Goal: Information Seeking & Learning: Learn about a topic

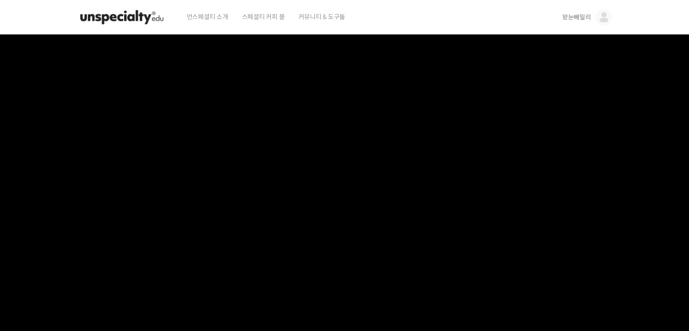
click at [131, 16] on img at bounding box center [121, 17] width 89 height 27
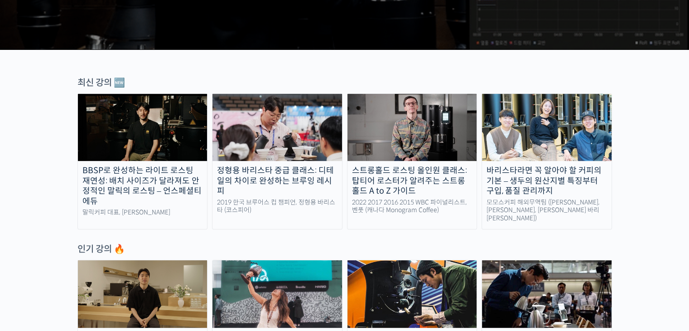
scroll to position [272, 0]
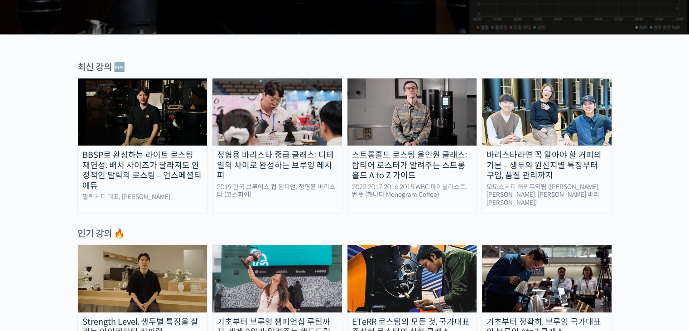
click at [507, 257] on img at bounding box center [547, 278] width 130 height 67
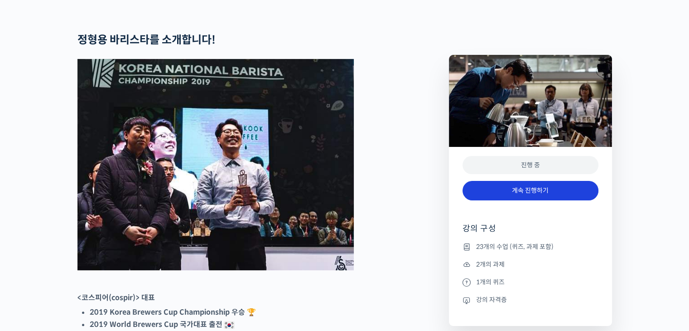
scroll to position [453, 0]
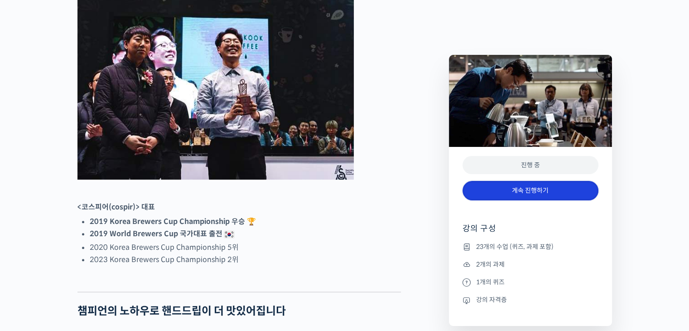
click at [496, 194] on link "계속 진행하기" at bounding box center [530, 190] width 136 height 19
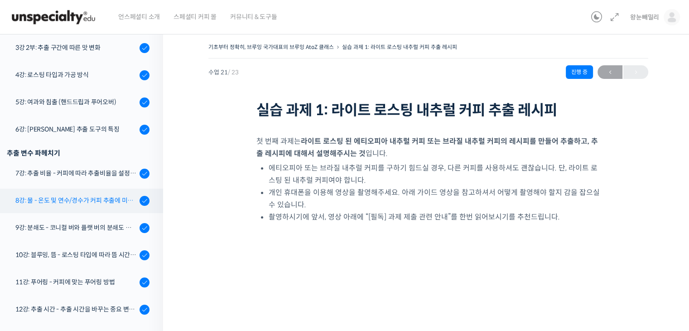
scroll to position [299, 0]
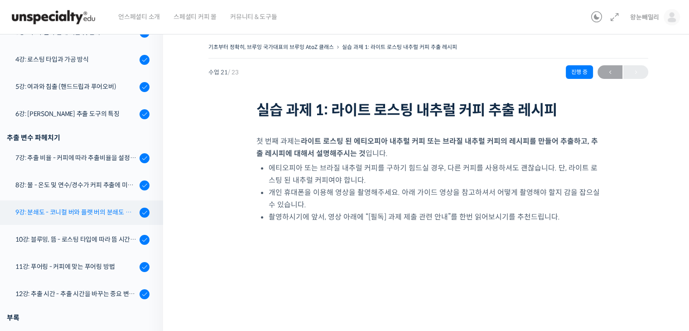
click at [95, 212] on div "9강: 분쇄도 - 코니컬 버와 플랫 버의 분쇄도 차이는 왜 추출 결과물에 영향을 미치는가" at bounding box center [75, 212] width 121 height 10
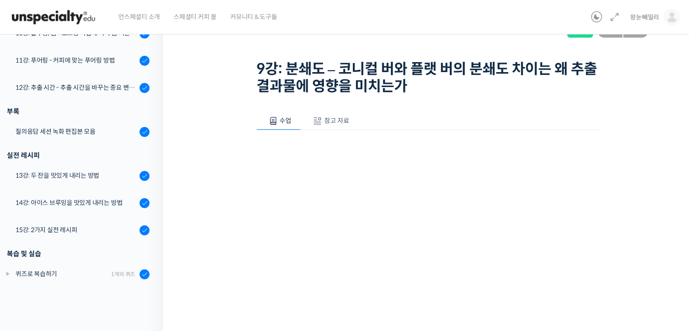
scroll to position [91, 0]
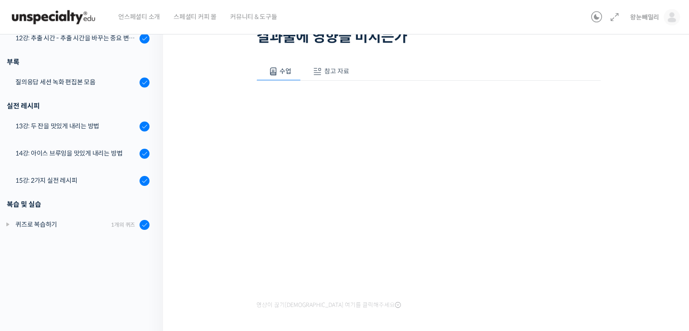
click at [498, 305] on div "영상이 끊기[DEMOGRAPHIC_DATA] 여기를 클릭해주세요" at bounding box center [428, 196] width 344 height 231
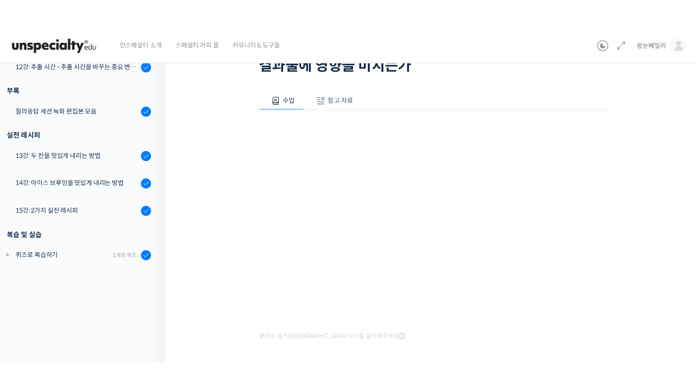
scroll to position [69, 0]
